Goal: Browse casually

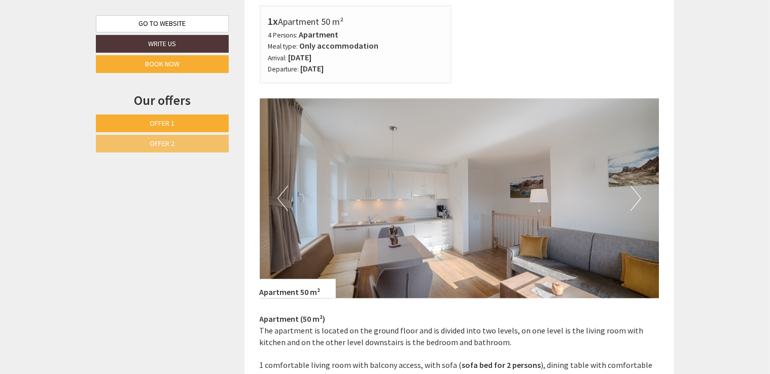
scroll to position [912, 0]
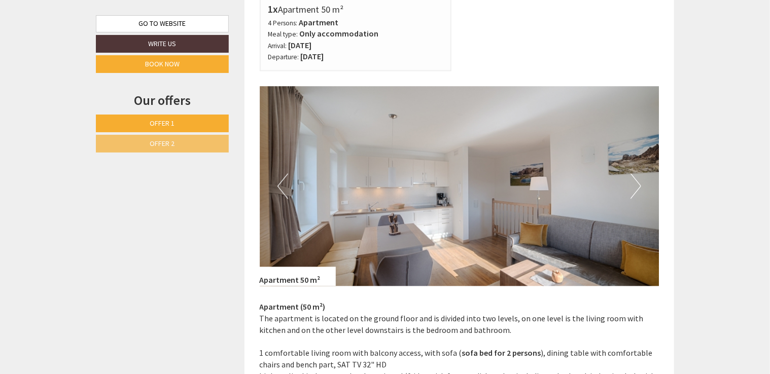
click at [632, 193] on button "Next" at bounding box center [635, 186] width 11 height 25
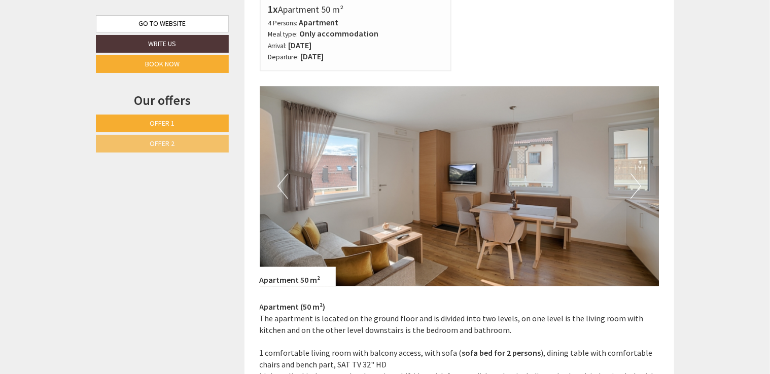
click at [632, 193] on button "Next" at bounding box center [635, 186] width 11 height 25
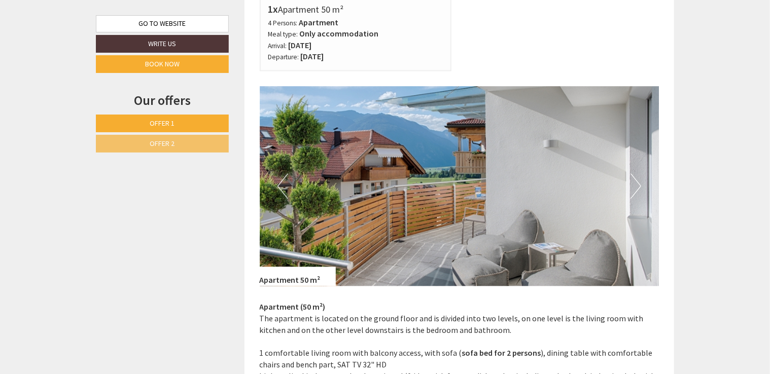
click at [632, 193] on button "Next" at bounding box center [635, 186] width 11 height 25
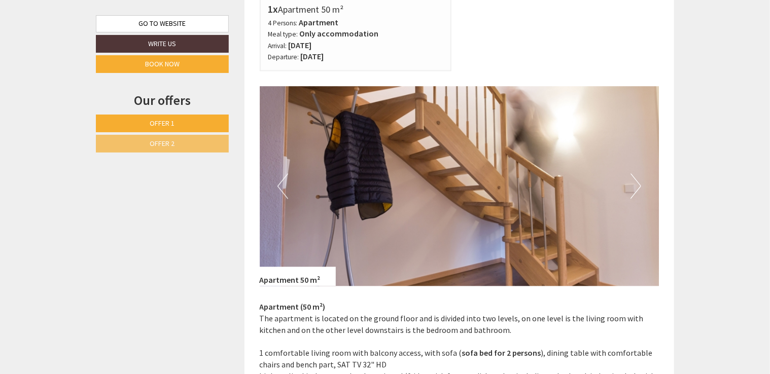
click at [632, 193] on button "Next" at bounding box center [635, 186] width 11 height 25
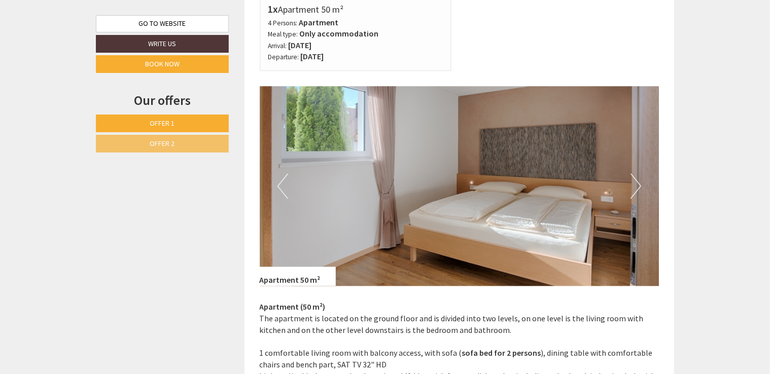
click at [632, 193] on button "Next" at bounding box center [635, 186] width 11 height 25
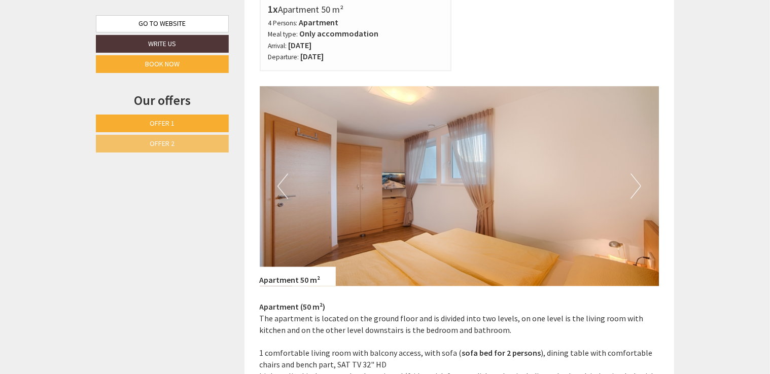
click at [632, 193] on button "Next" at bounding box center [635, 186] width 11 height 25
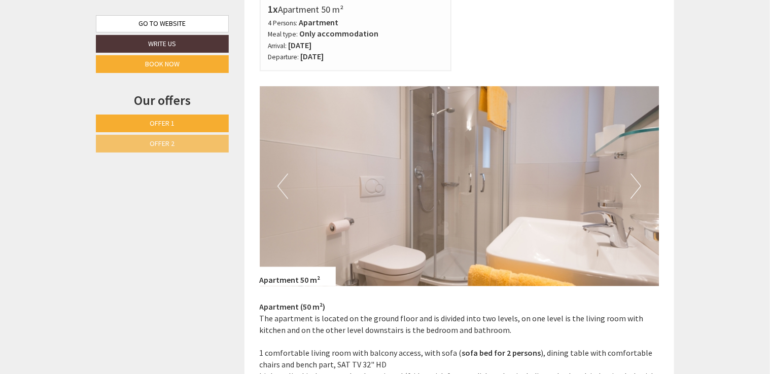
click at [632, 193] on button "Next" at bounding box center [635, 186] width 11 height 25
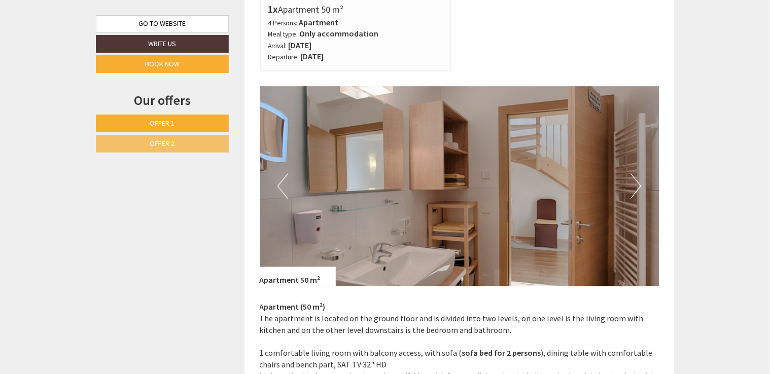
click at [632, 193] on button "Next" at bounding box center [635, 186] width 11 height 25
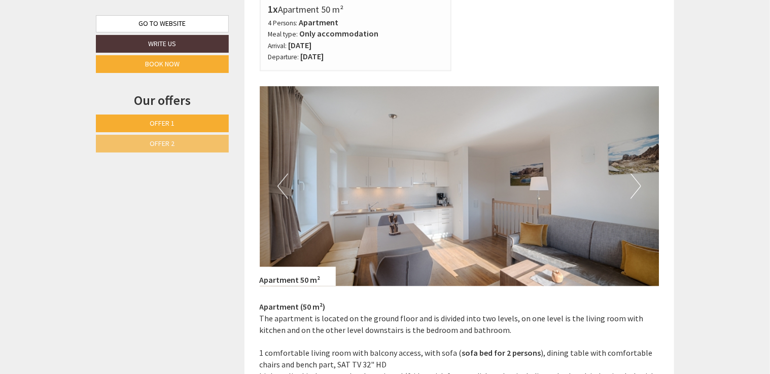
click at [632, 193] on button "Next" at bounding box center [635, 186] width 11 height 25
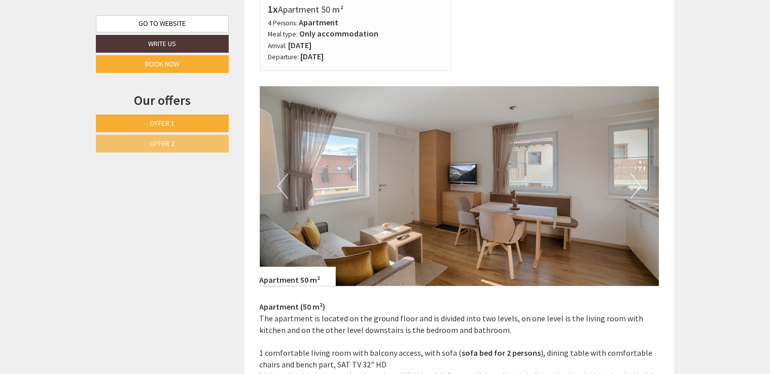
click at [632, 193] on button "Next" at bounding box center [635, 186] width 11 height 25
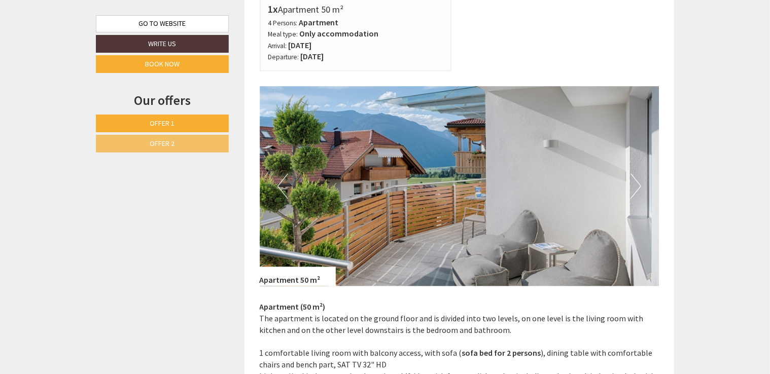
click at [632, 193] on button "Next" at bounding box center [635, 186] width 11 height 25
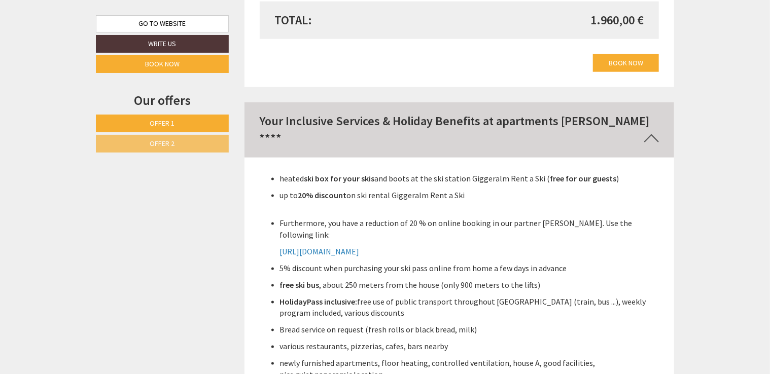
scroll to position [2484, 0]
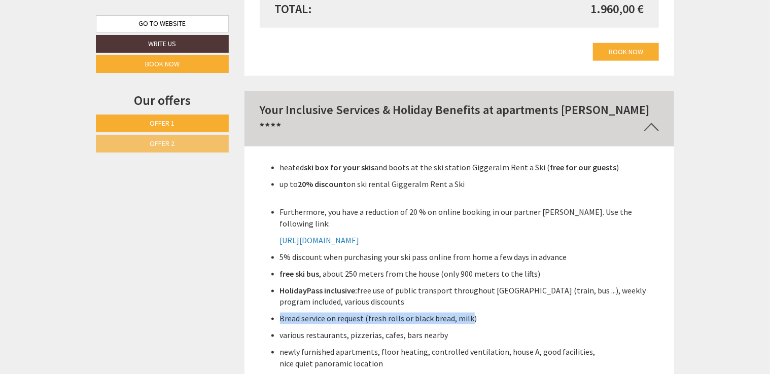
drag, startPoint x: 280, startPoint y: 301, endPoint x: 469, endPoint y: 305, distance: 189.1
click at [469, 313] on p "Bread service on request (fresh rolls or black bread, milk)" at bounding box center [469, 319] width 379 height 12
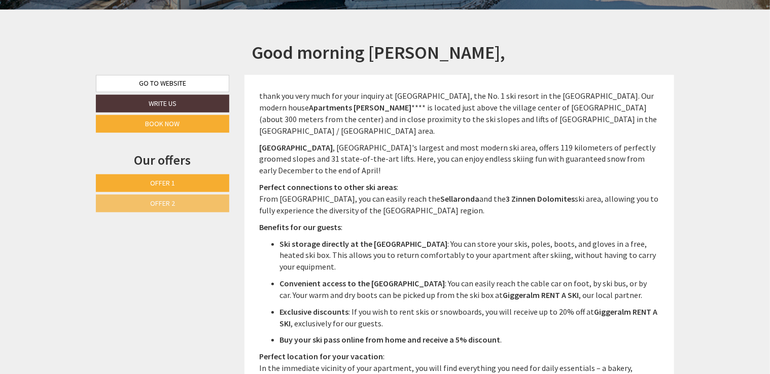
scroll to position [406, 0]
